Goal: Check status: Check status

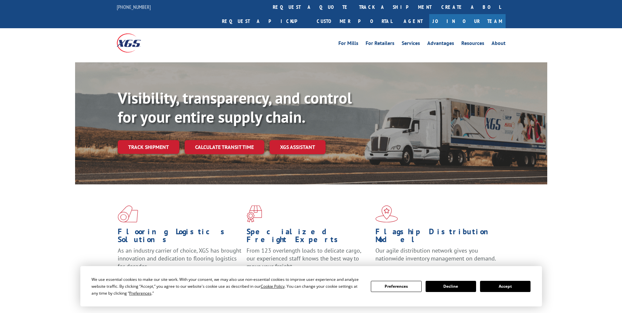
click at [508, 284] on button "Accept" at bounding box center [505, 286] width 50 height 11
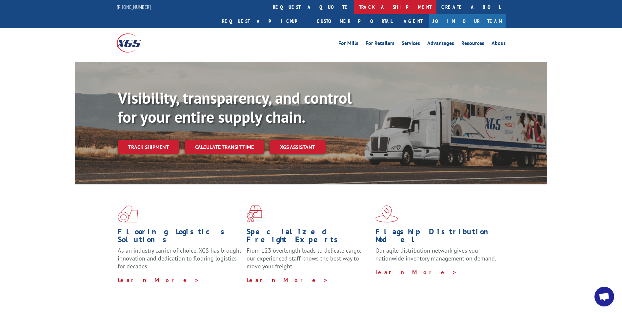
click at [354, 6] on link "track a shipment" at bounding box center [395, 7] width 82 height 14
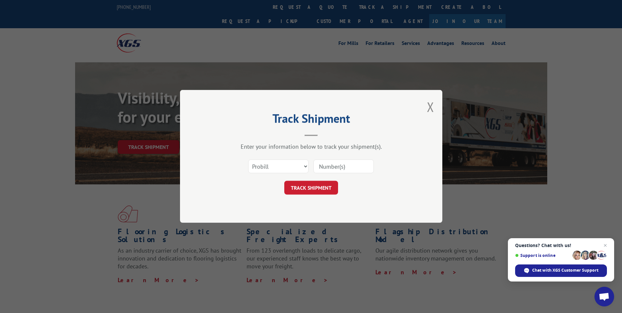
paste input "17095074S1616"
type input "17095074S1616"
click at [302, 188] on button "TRACK SHIPMENT" at bounding box center [311, 188] width 54 height 14
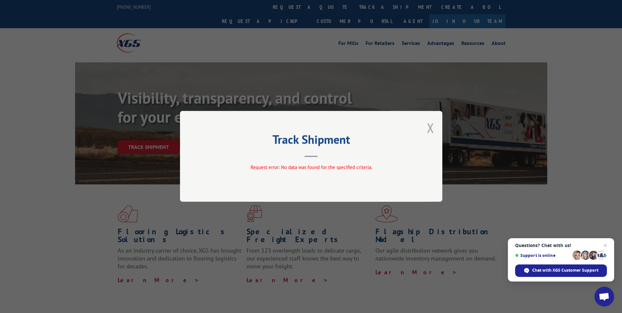
click at [430, 130] on button "Close modal" at bounding box center [430, 127] width 7 height 17
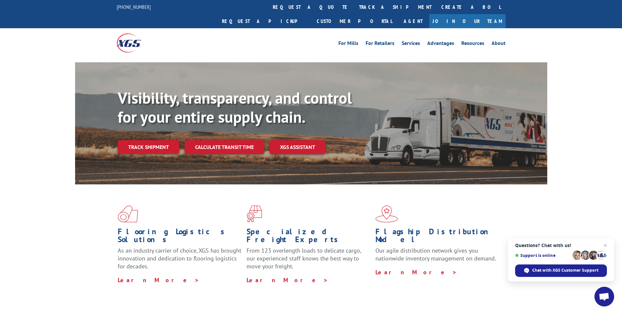
click at [354, 3] on link "track a shipment" at bounding box center [395, 7] width 82 height 14
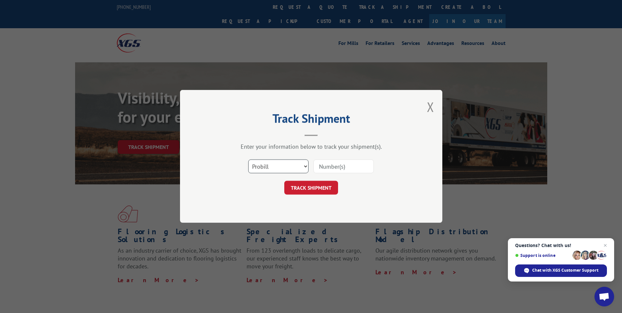
click at [281, 164] on select "Select category... Probill BOL PO" at bounding box center [278, 167] width 60 height 14
select select "bol"
click at [248, 160] on select "Select category... Probill BOL PO" at bounding box center [278, 167] width 60 height 14
paste input "AA04875094"
type input "AA04875094"
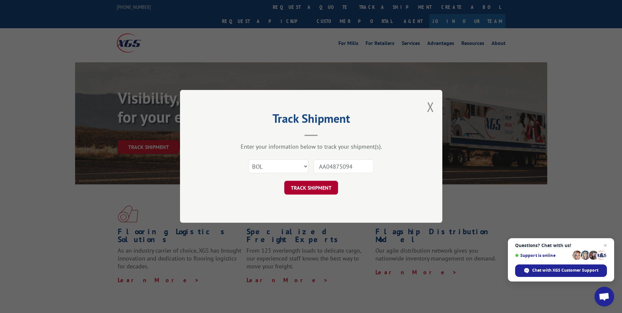
click at [312, 186] on button "TRACK SHIPMENT" at bounding box center [311, 188] width 54 height 14
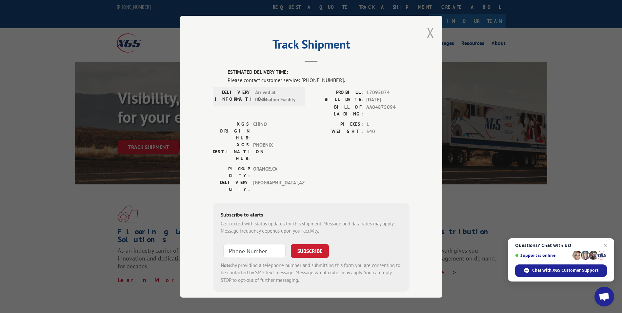
click at [427, 33] on button "Close modal" at bounding box center [430, 32] width 7 height 17
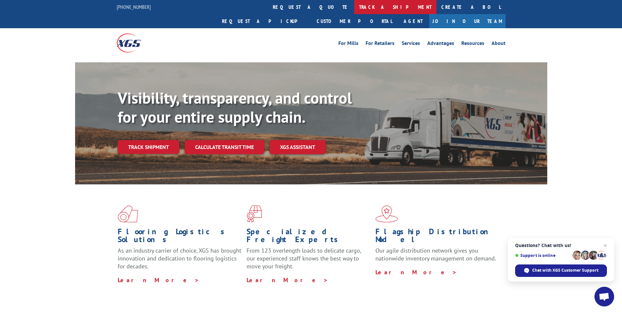
click at [354, 3] on link "track a shipment" at bounding box center [395, 7] width 82 height 14
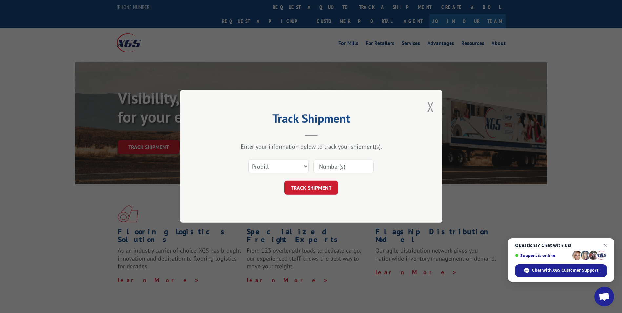
paste input "17095074"
type input "17095074"
click at [318, 188] on button "TRACK SHIPMENT" at bounding box center [311, 188] width 54 height 14
